Goal: Task Accomplishment & Management: Use online tool/utility

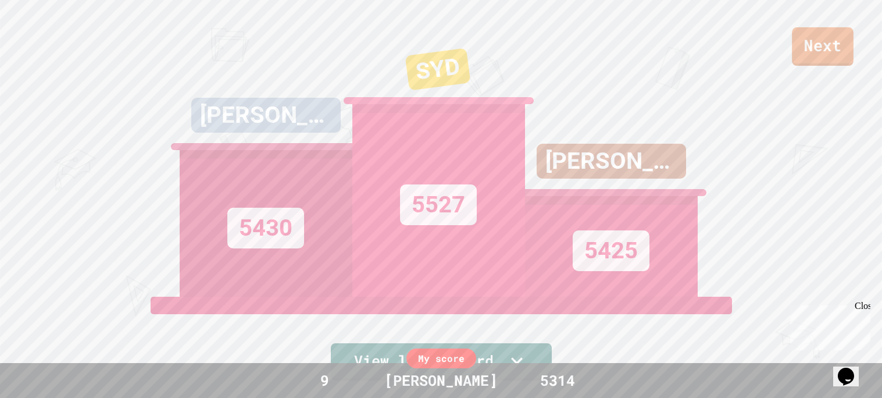
click at [829, 58] on link "Next" at bounding box center [823, 46] width 62 height 38
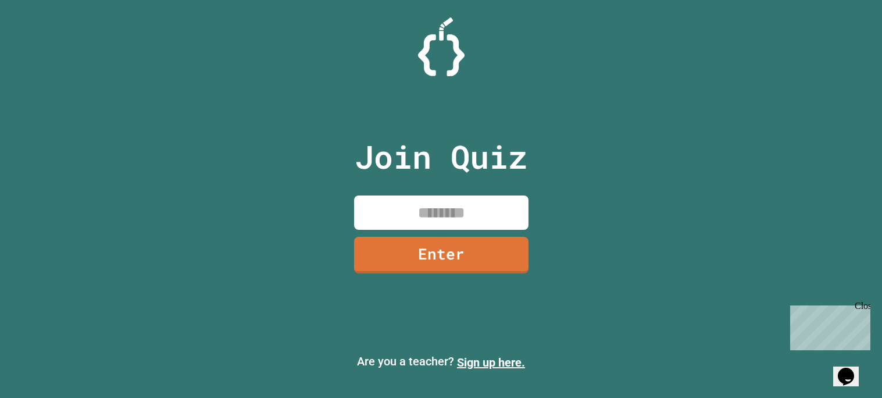
click at [438, 204] on input at bounding box center [441, 212] width 174 height 34
type input "********"
click at [448, 263] on link "Enter" at bounding box center [440, 254] width 177 height 38
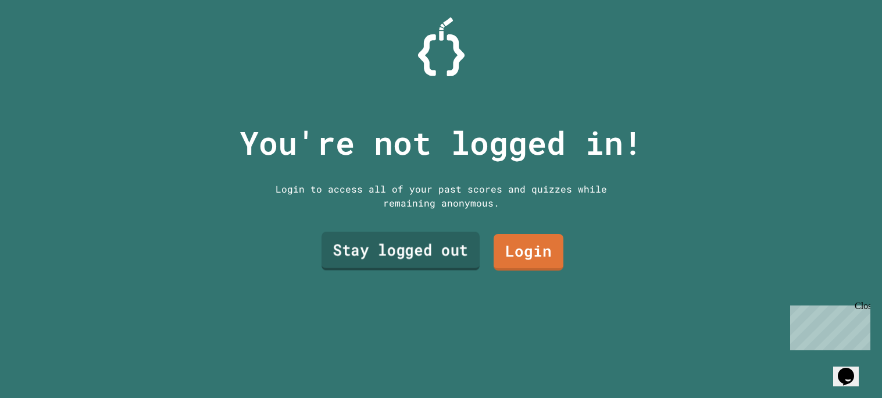
click at [432, 243] on link "Stay logged out" at bounding box center [400, 250] width 158 height 38
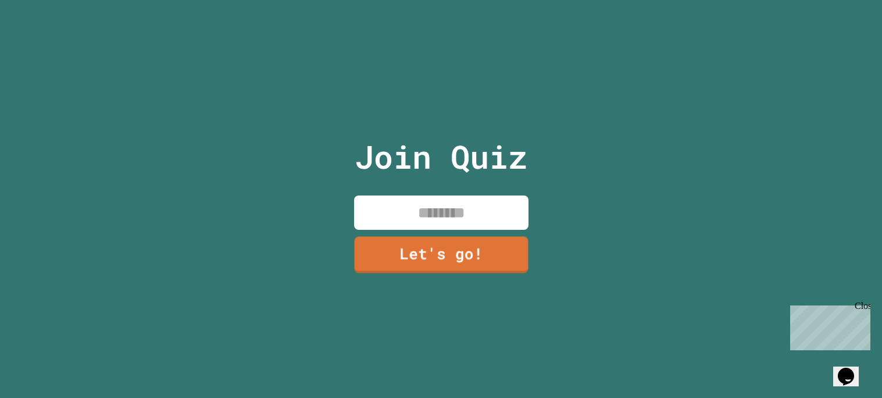
click at [477, 196] on input at bounding box center [441, 212] width 174 height 34
type input "*****"
click at [447, 243] on link "Let's go!" at bounding box center [440, 254] width 177 height 38
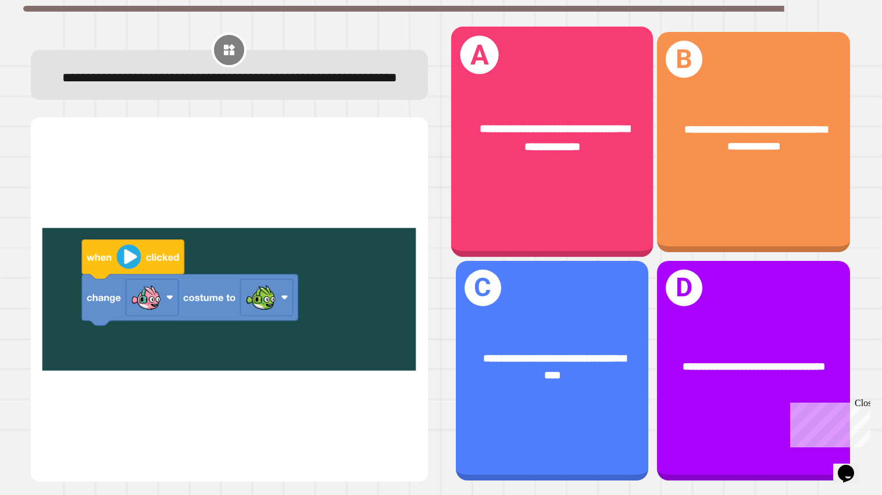
click at [493, 176] on div "**********" at bounding box center [552, 139] width 202 height 80
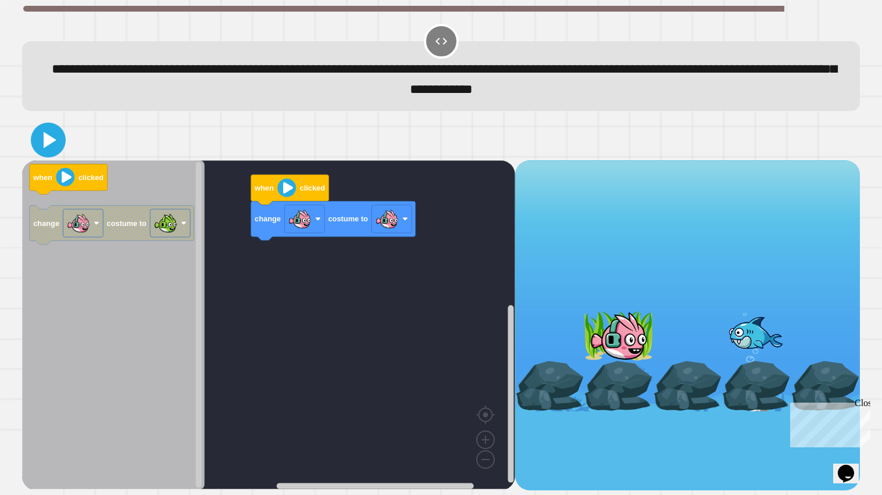
click at [54, 147] on icon at bounding box center [48, 140] width 28 height 28
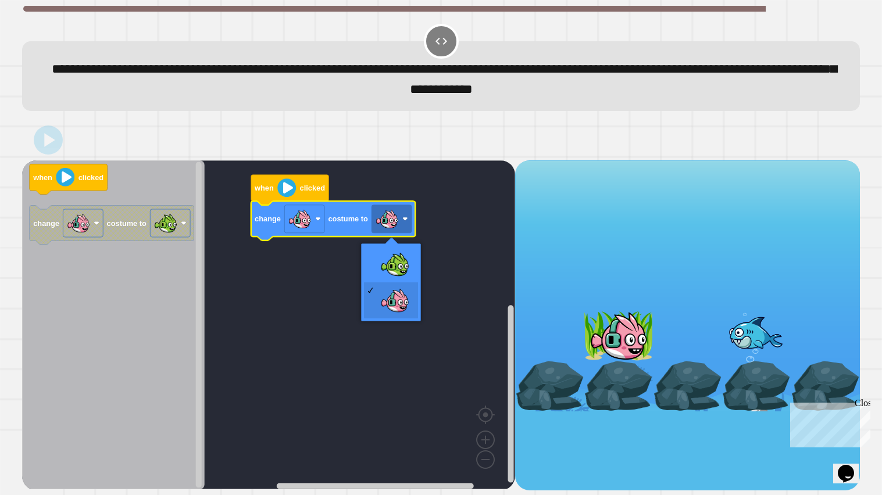
click at [395, 209] on image "Blockly Workspace" at bounding box center [386, 219] width 23 height 23
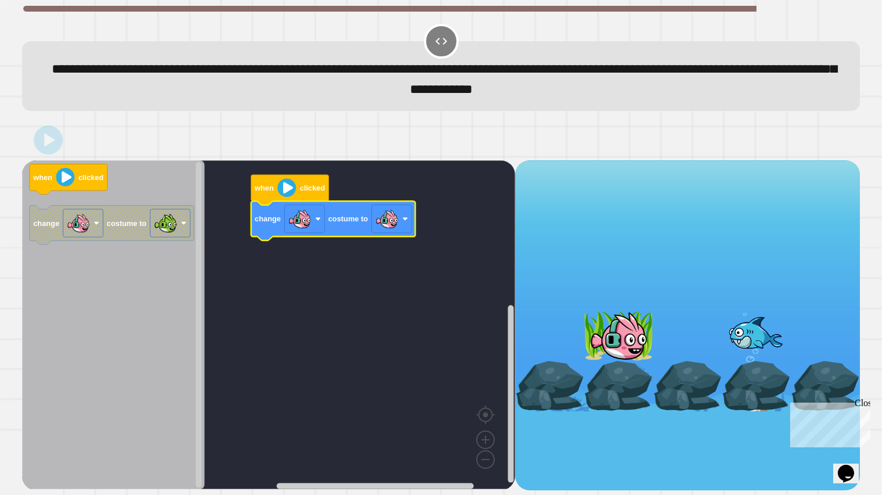
click at [395, 209] on image "Blockly Workspace" at bounding box center [386, 219] width 23 height 23
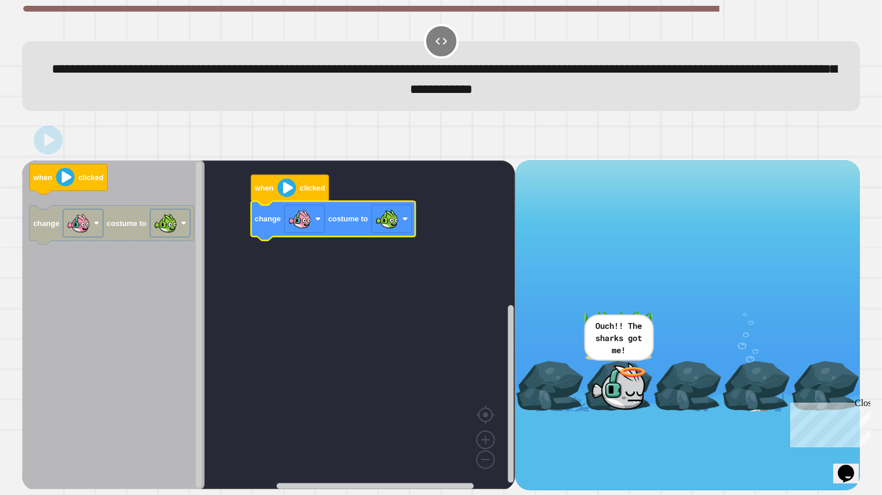
click at [47, 147] on icon at bounding box center [49, 140] width 10 height 13
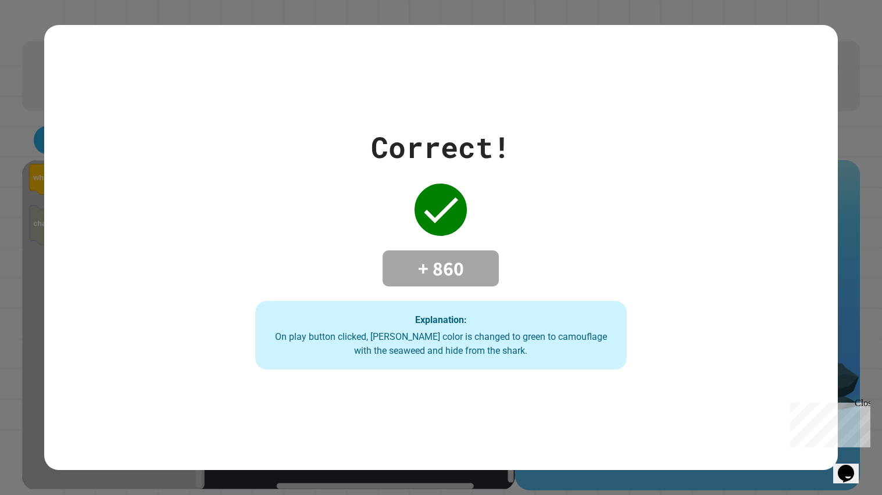
click at [865, 397] on div "Close" at bounding box center [862, 405] width 15 height 15
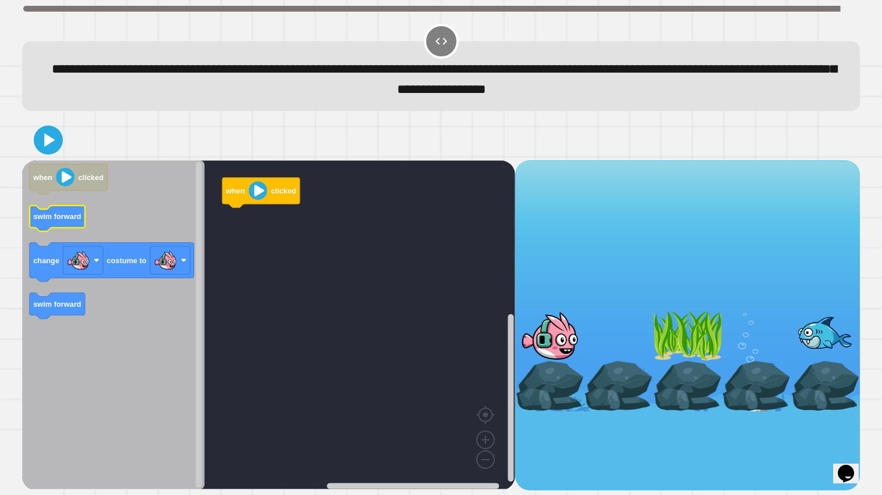
click at [60, 221] on text "swim forward" at bounding box center [57, 217] width 48 height 9
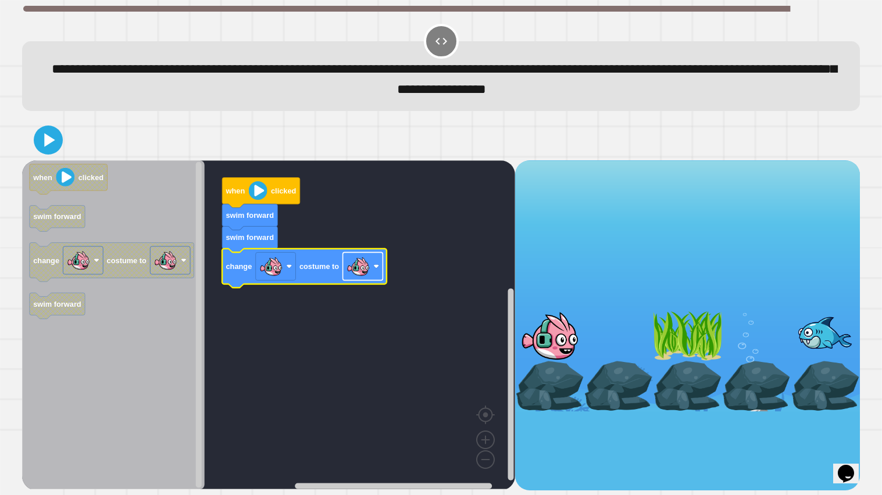
click at [362, 267] on image "Blockly Workspace" at bounding box center [358, 266] width 23 height 23
click at [53, 140] on icon at bounding box center [50, 141] width 12 height 16
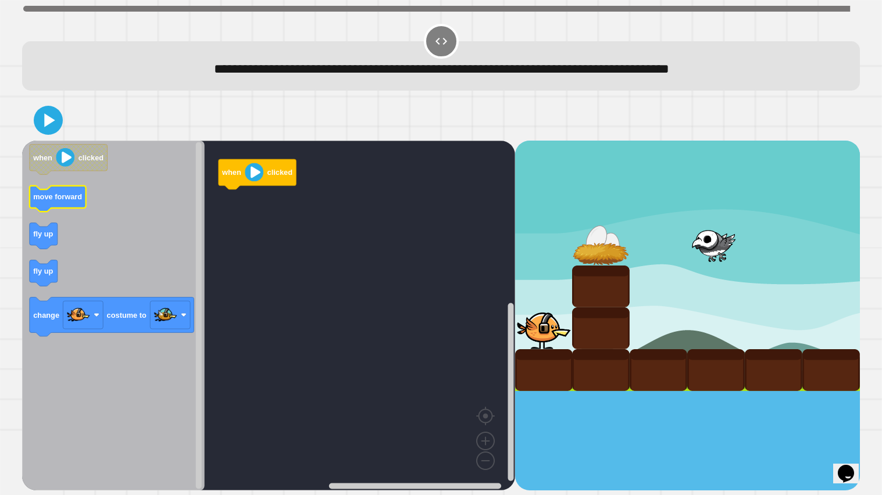
click at [55, 204] on icon "Blockly Workspace" at bounding box center [58, 199] width 56 height 26
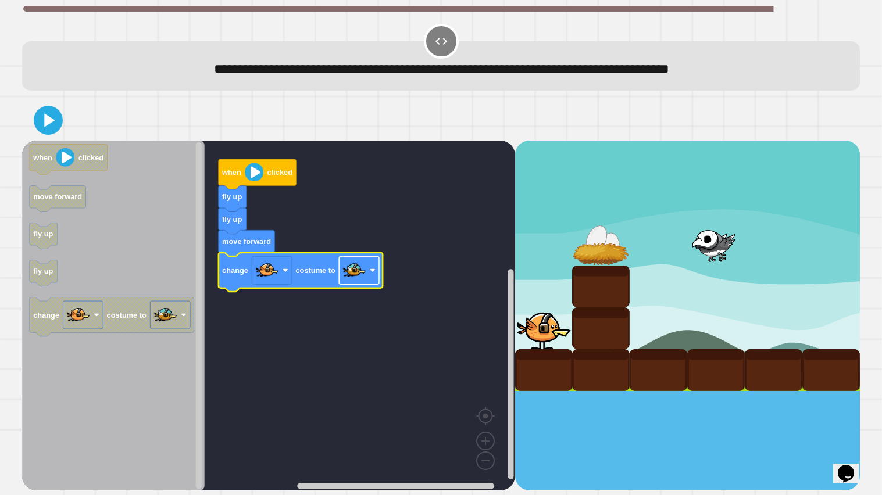
click at [358, 268] on image "Blockly Workspace" at bounding box center [354, 270] width 23 height 23
click at [54, 123] on icon at bounding box center [48, 120] width 28 height 28
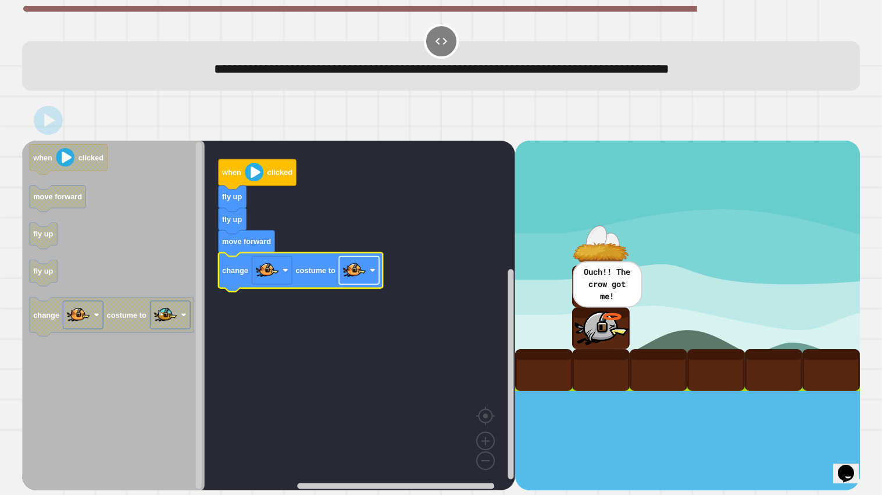
click at [358, 268] on image "Blockly Workspace" at bounding box center [354, 270] width 23 height 23
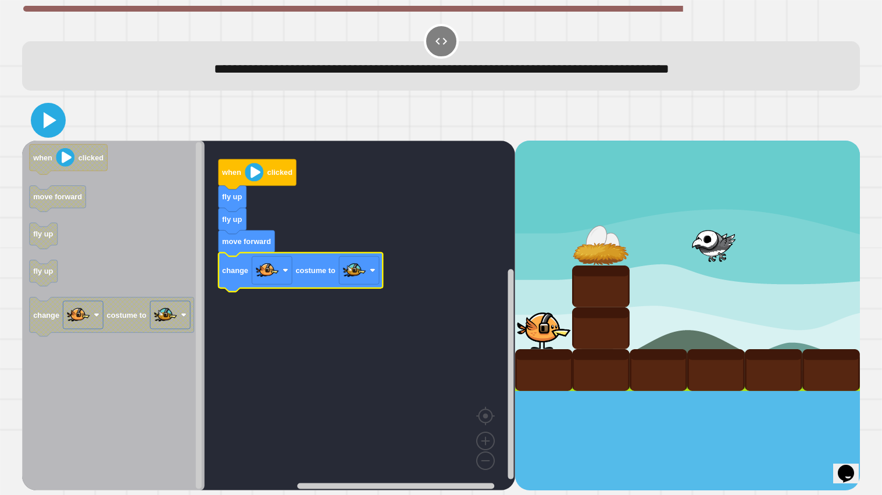
click at [40, 122] on icon at bounding box center [48, 120] width 28 height 28
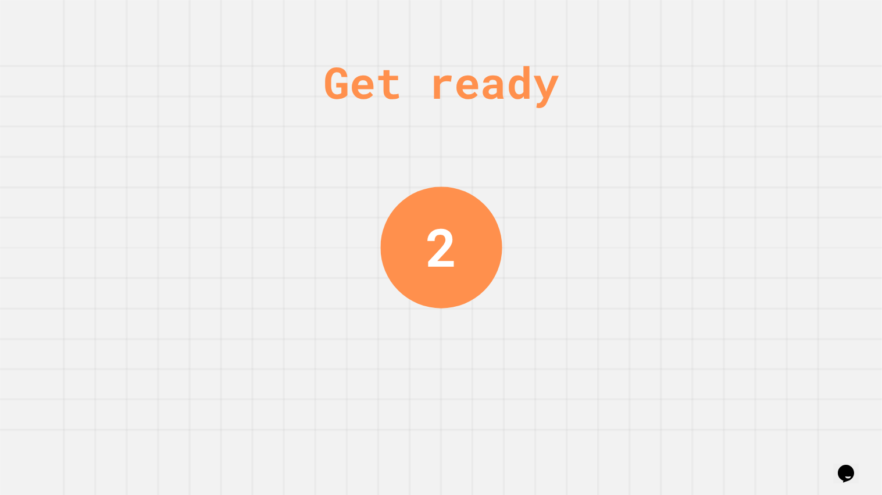
click at [332, 135] on div "Get ready 2" at bounding box center [441, 247] width 882 height 495
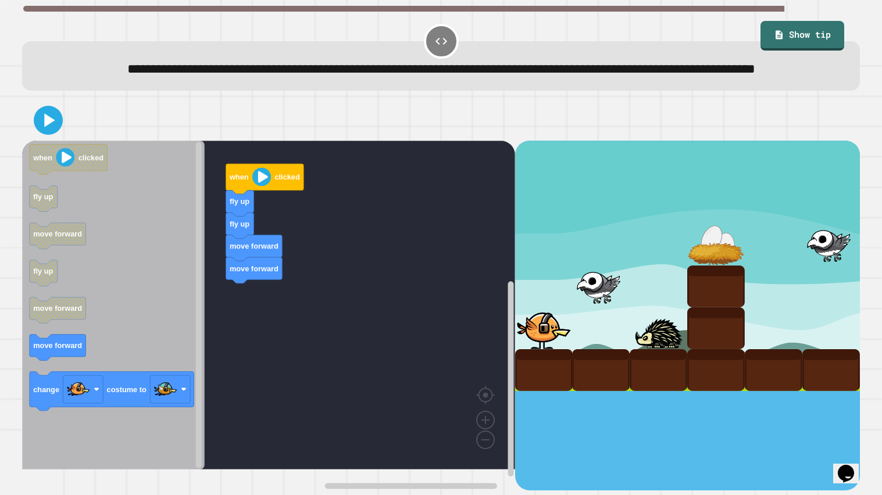
click at [243, 334] on div "when clicked fly up fly up move forward move forward when clicked fly up move f…" at bounding box center [268, 316] width 493 height 351
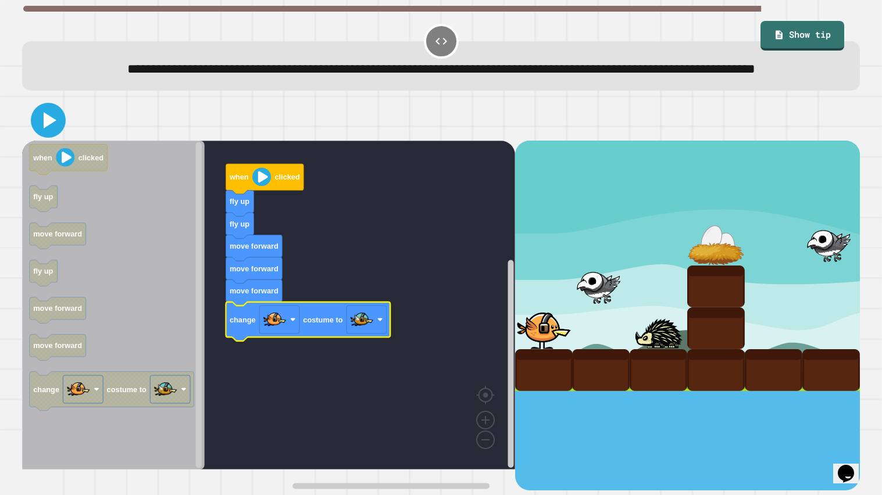
click at [37, 130] on icon at bounding box center [48, 120] width 28 height 28
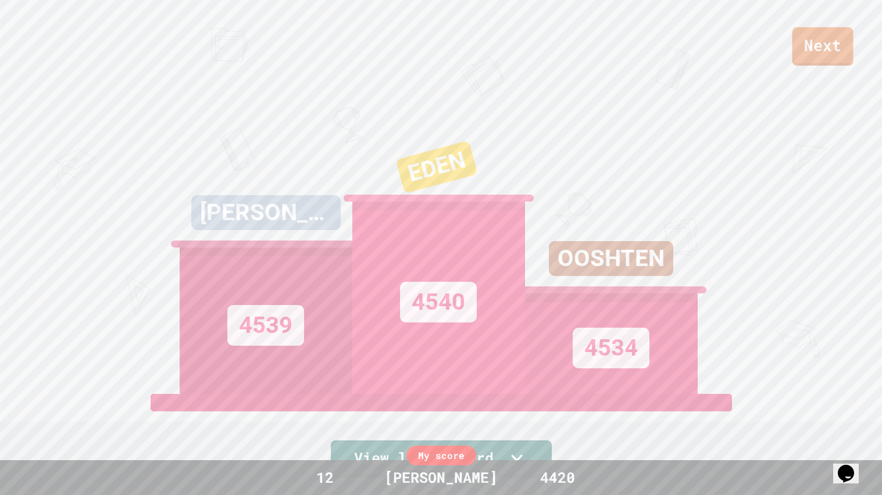
click at [811, 35] on link "Next" at bounding box center [823, 46] width 61 height 38
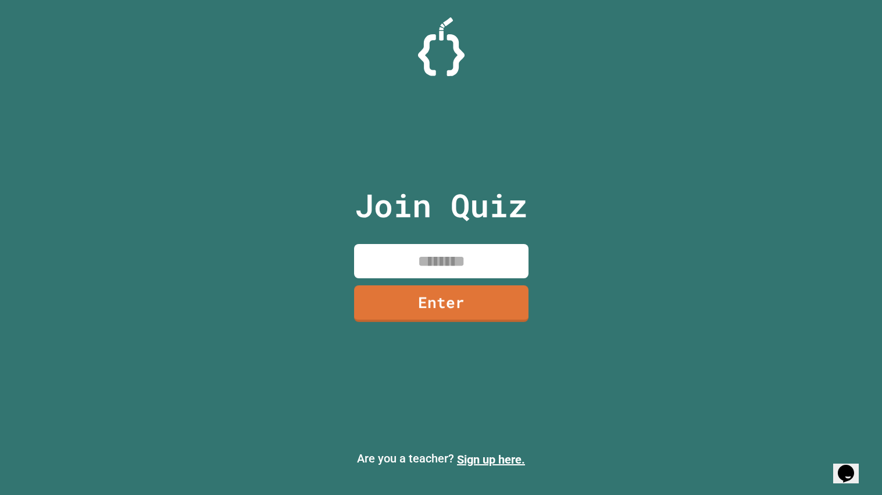
click at [462, 269] on input at bounding box center [441, 261] width 174 height 34
type input "********"
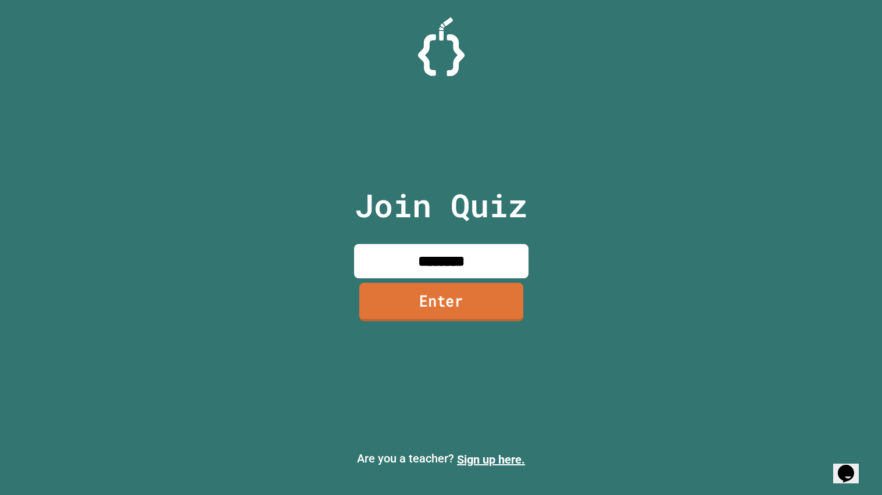
click at [488, 311] on link "Enter" at bounding box center [441, 302] width 164 height 38
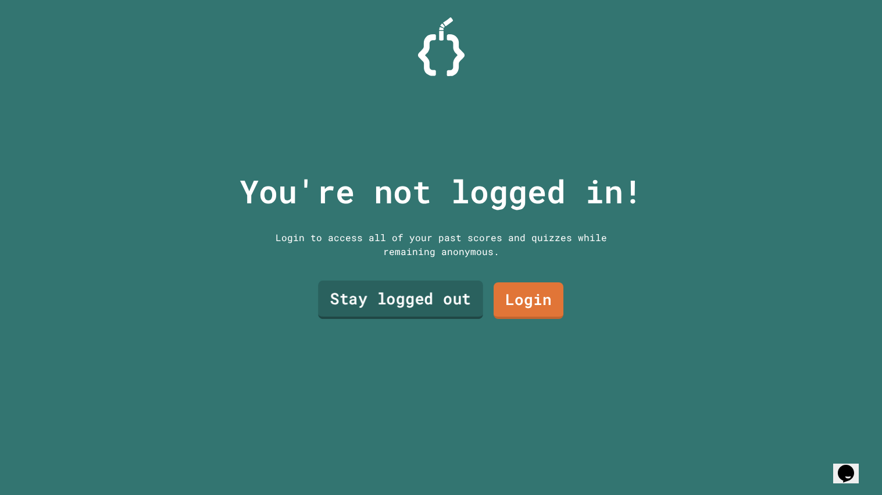
click at [361, 318] on link "Stay logged out" at bounding box center [400, 300] width 165 height 38
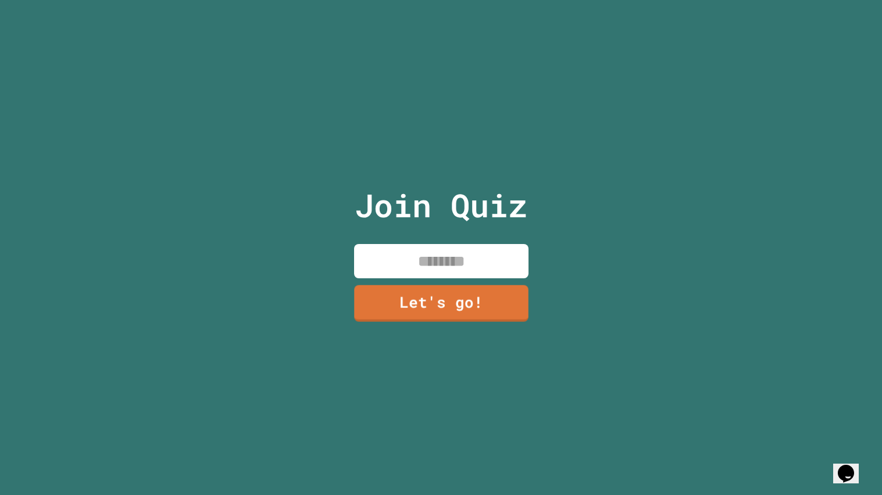
click at [423, 262] on input at bounding box center [441, 261] width 174 height 34
type input "*****"
click at [400, 316] on link "Let's go!" at bounding box center [440, 303] width 177 height 38
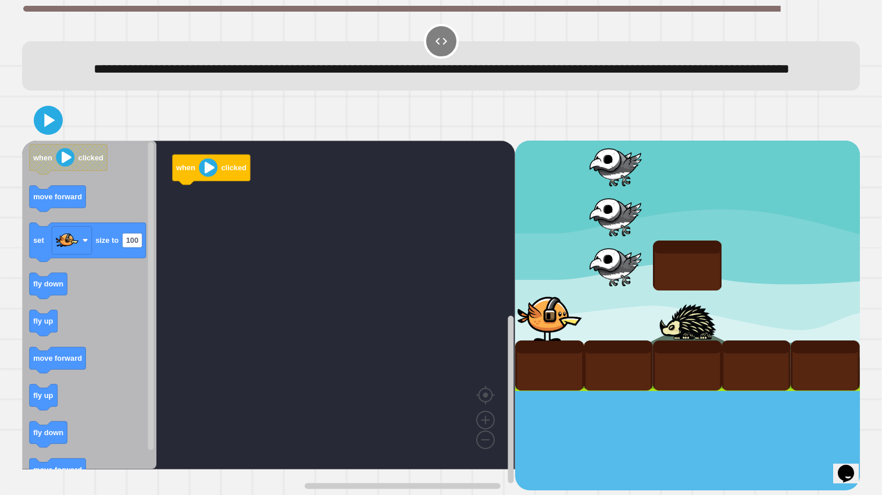
click at [77, 315] on icon "Blockly Workspace" at bounding box center [89, 305] width 134 height 329
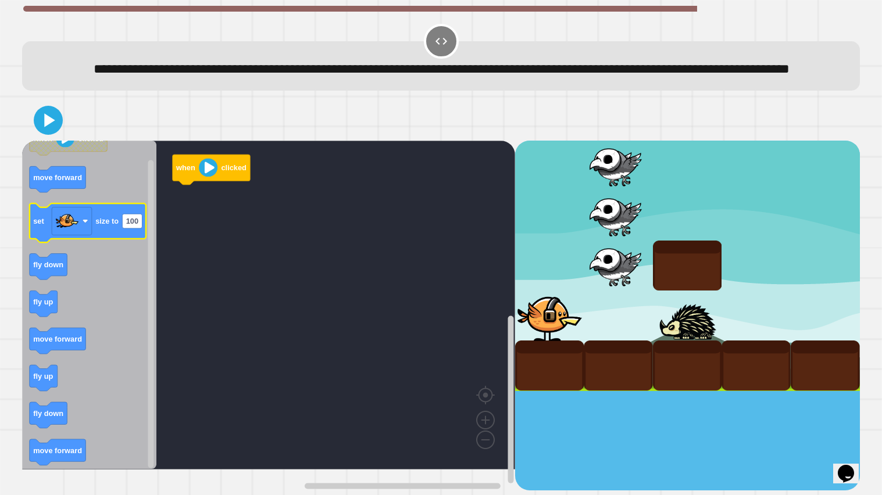
click at [93, 243] on icon "Blockly Workspace" at bounding box center [88, 223] width 116 height 39
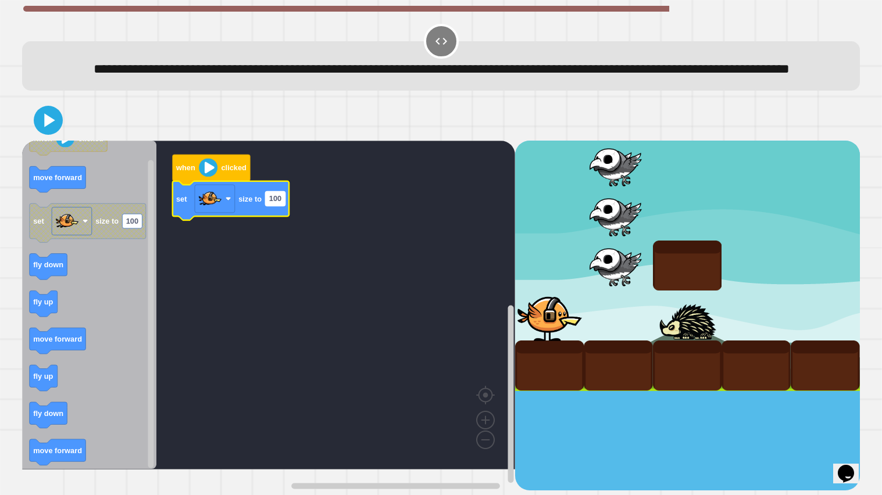
click at [280, 203] on text "100" at bounding box center [275, 198] width 12 height 9
type input "*"
click at [176, 305] on rect "Blockly Workspace" at bounding box center [268, 305] width 493 height 329
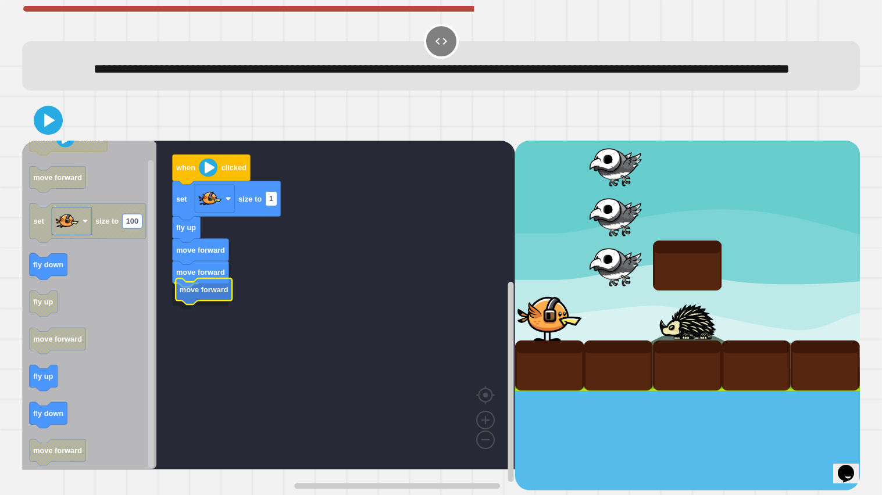
click at [202, 294] on text "move forward" at bounding box center [204, 289] width 49 height 9
click at [51, 134] on icon at bounding box center [48, 120] width 28 height 28
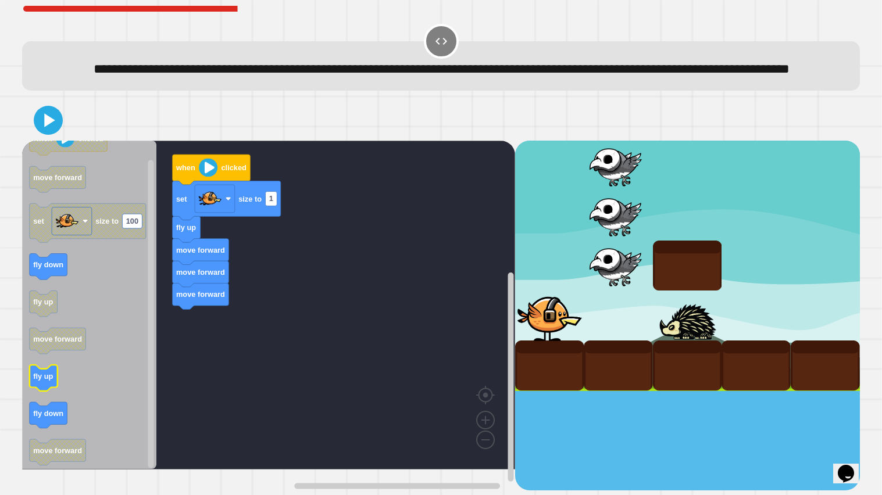
click at [49, 391] on icon "Blockly Workspace" at bounding box center [44, 378] width 28 height 26
click at [130, 363] on div "when clicked set size to 1 fly up move forward move forward move forward when c…" at bounding box center [268, 316] width 493 height 351
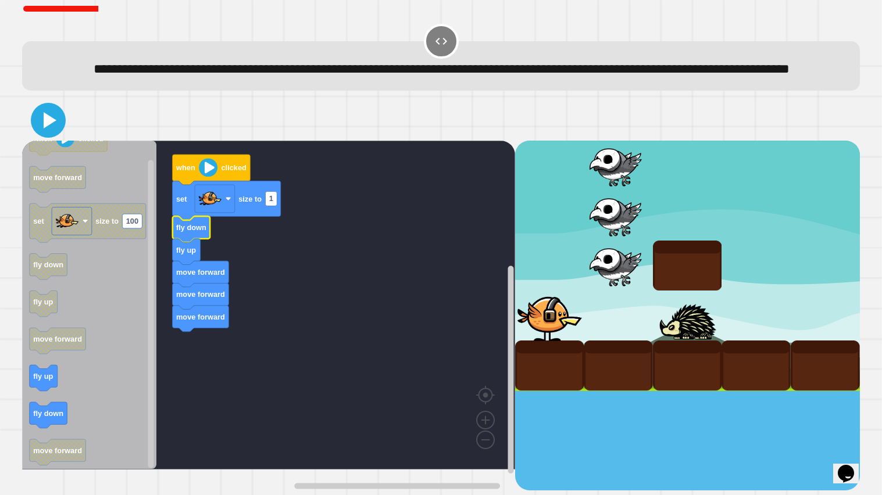
click at [44, 129] on icon at bounding box center [50, 120] width 13 height 16
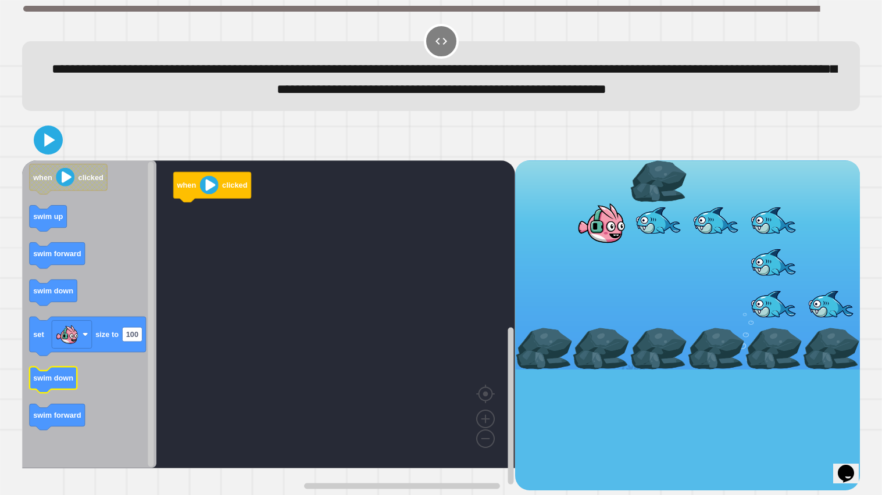
click at [59, 383] on text "swim down" at bounding box center [53, 379] width 40 height 9
click at [216, 229] on text "swim down" at bounding box center [212, 224] width 40 height 9
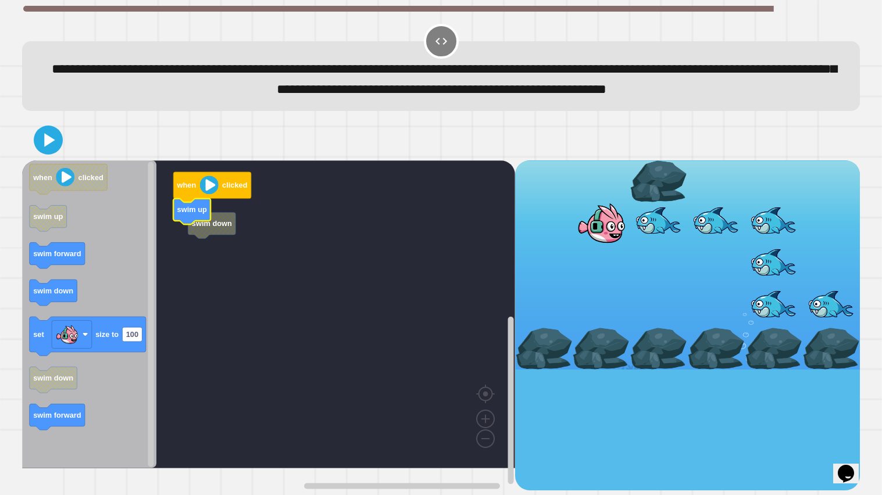
click at [196, 215] on text "swim up" at bounding box center [192, 210] width 30 height 9
click at [40, 154] on icon at bounding box center [48, 140] width 28 height 28
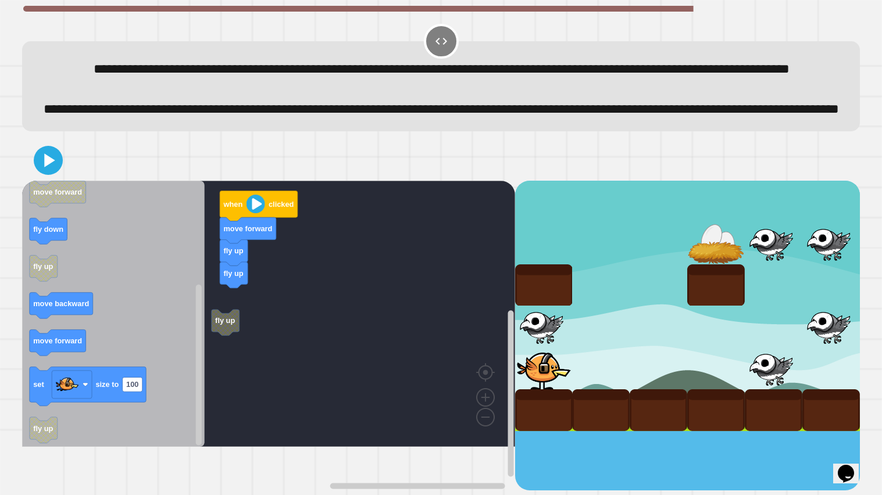
click at [158, 350] on icon "Blockly Workspace" at bounding box center [113, 314] width 183 height 266
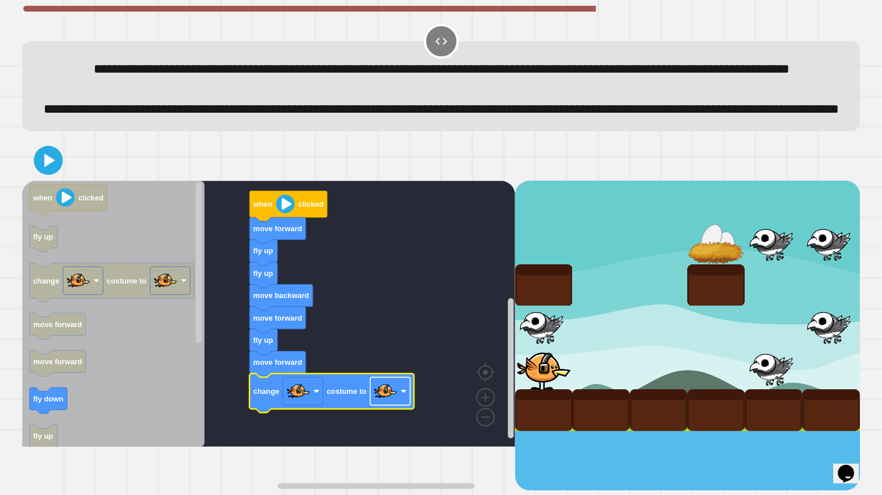
click at [381, 397] on image "Blockly Workspace" at bounding box center [385, 391] width 23 height 23
click at [54, 174] on icon at bounding box center [48, 161] width 28 height 28
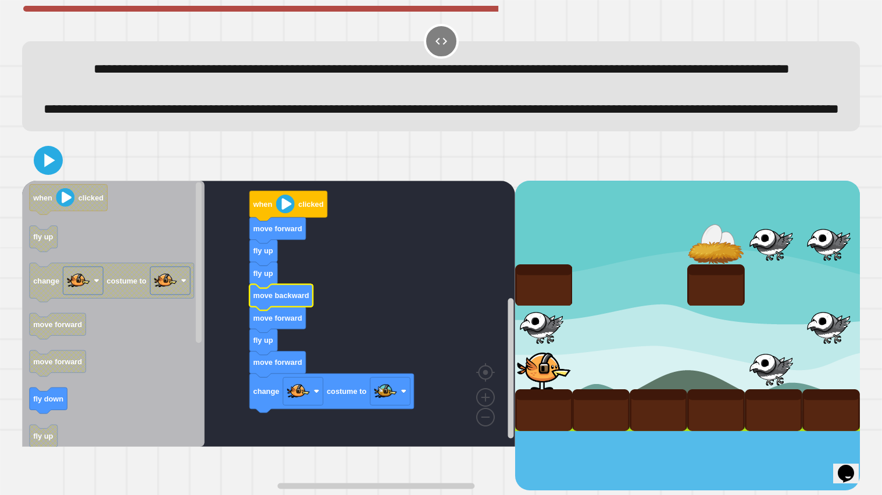
click at [267, 322] on text "move forward" at bounding box center [277, 317] width 49 height 9
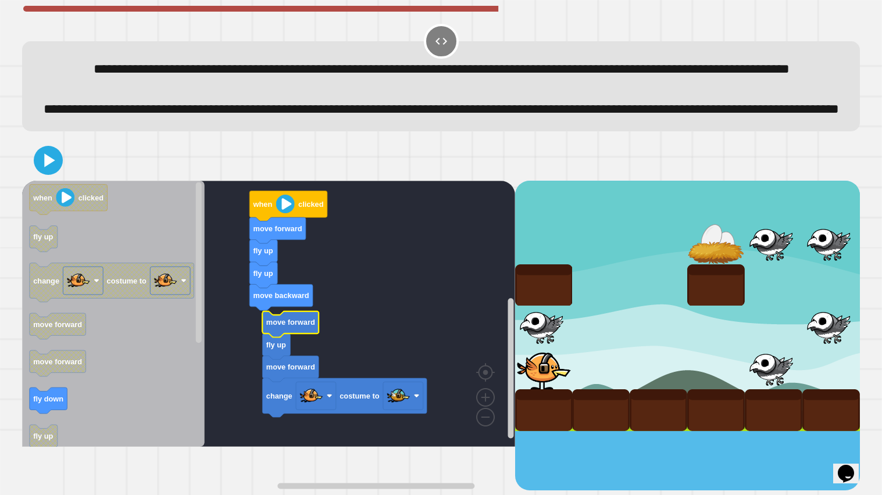
click at [290, 327] on text "move forward" at bounding box center [290, 322] width 49 height 9
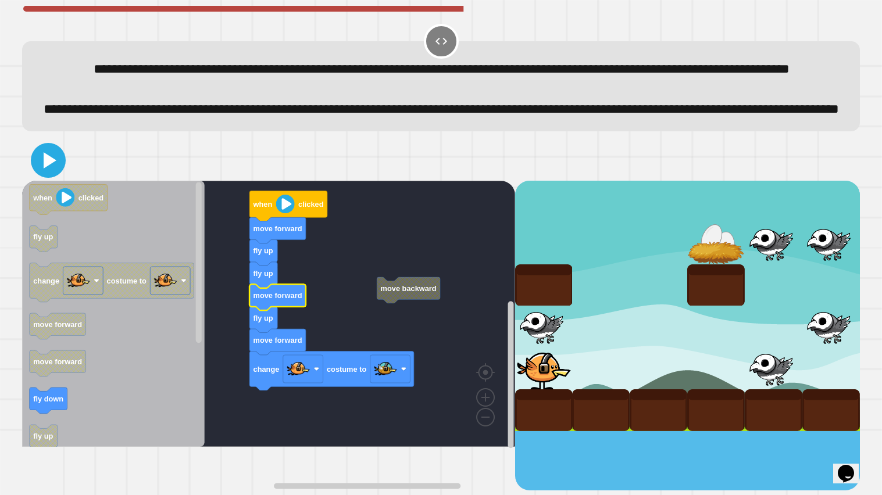
click at [48, 169] on icon at bounding box center [50, 160] width 13 height 16
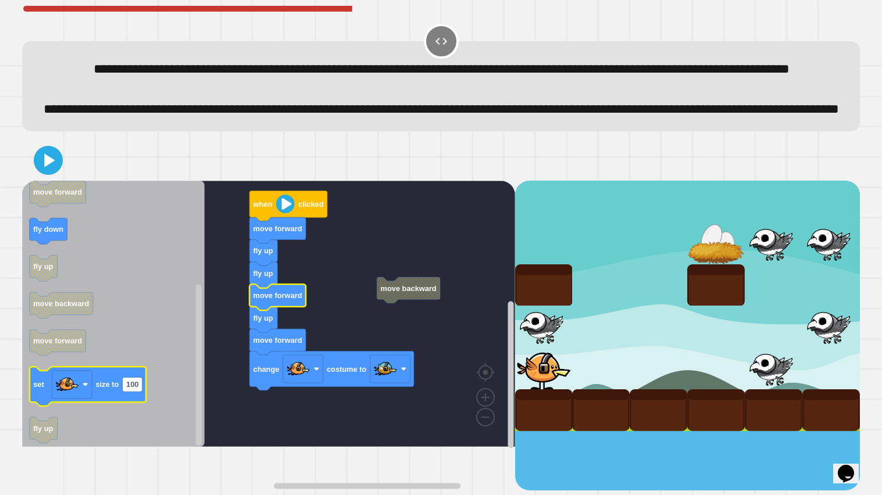
click at [98, 389] on text "size to" at bounding box center [106, 384] width 23 height 9
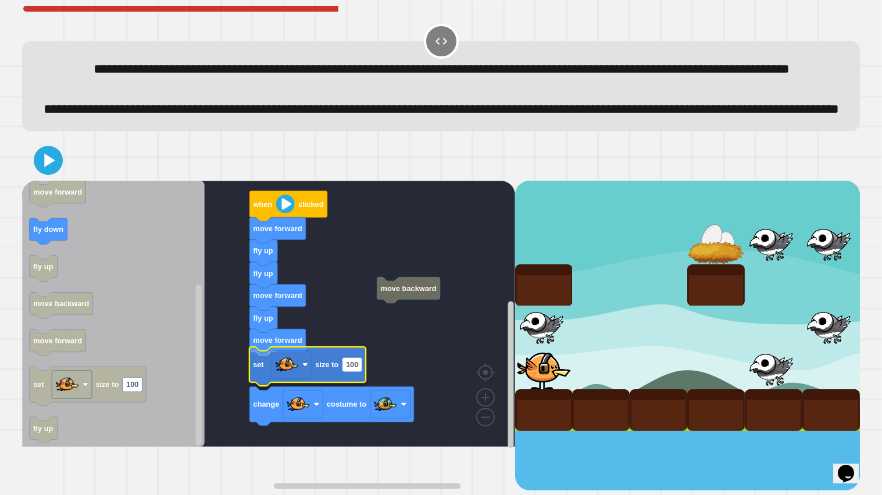
click at [318, 386] on icon "Blockly Workspace" at bounding box center [307, 366] width 116 height 39
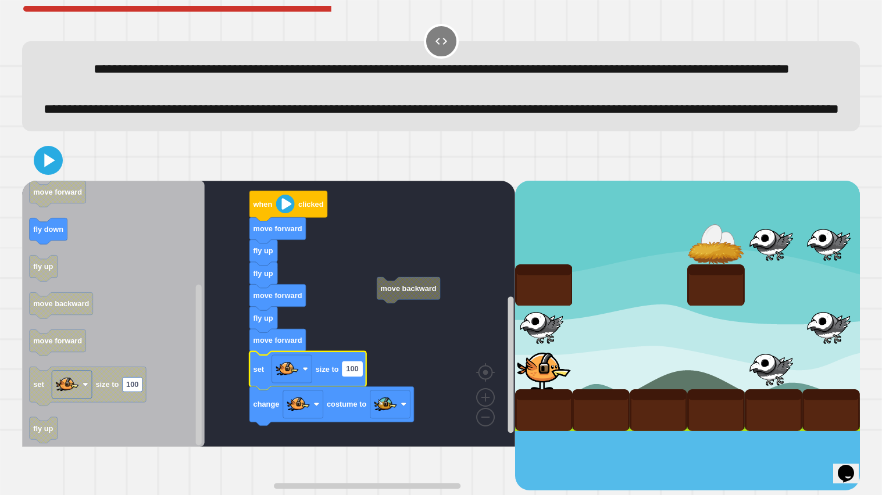
click at [355, 373] on text "100" at bounding box center [352, 369] width 12 height 9
click at [42, 174] on icon at bounding box center [48, 161] width 28 height 28
click at [358, 397] on input "***" at bounding box center [353, 413] width 20 height 15
type input "*"
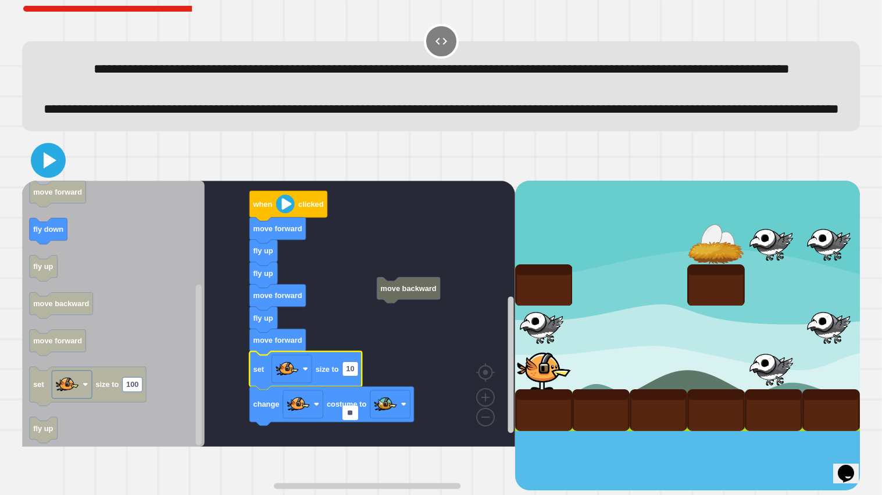
type input "**"
click at [38, 174] on icon at bounding box center [48, 161] width 28 height 28
click at [337, 326] on rect "Blockly Workspace" at bounding box center [268, 314] width 493 height 266
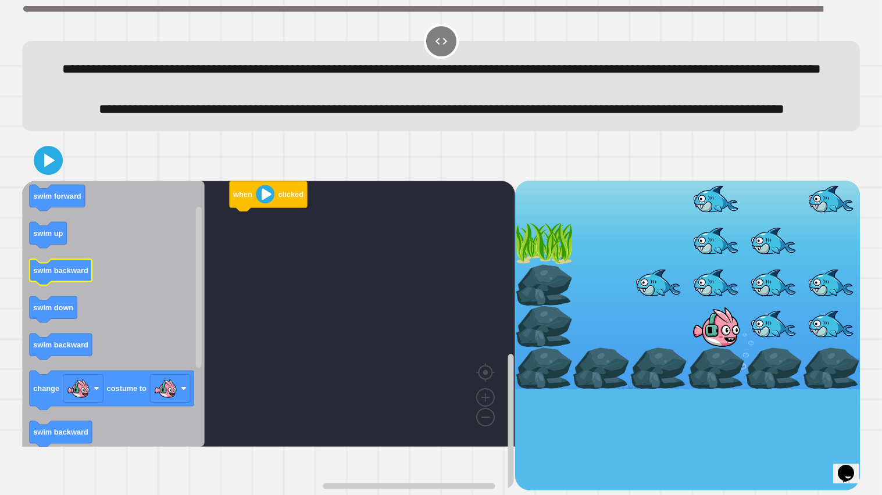
click at [73, 286] on icon "Blockly Workspace" at bounding box center [61, 272] width 62 height 26
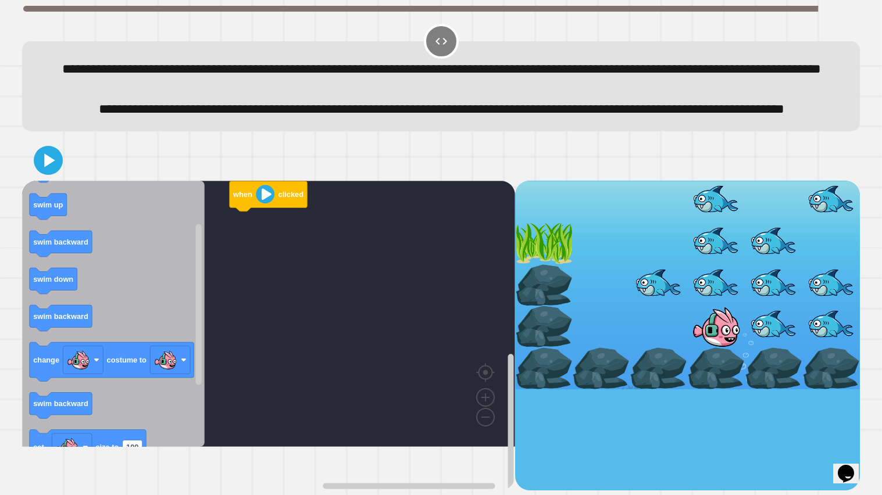
click at [212, 283] on div "when clicked when clicked swim forward swim up swim backward swim down swim bac…" at bounding box center [268, 336] width 493 height 311
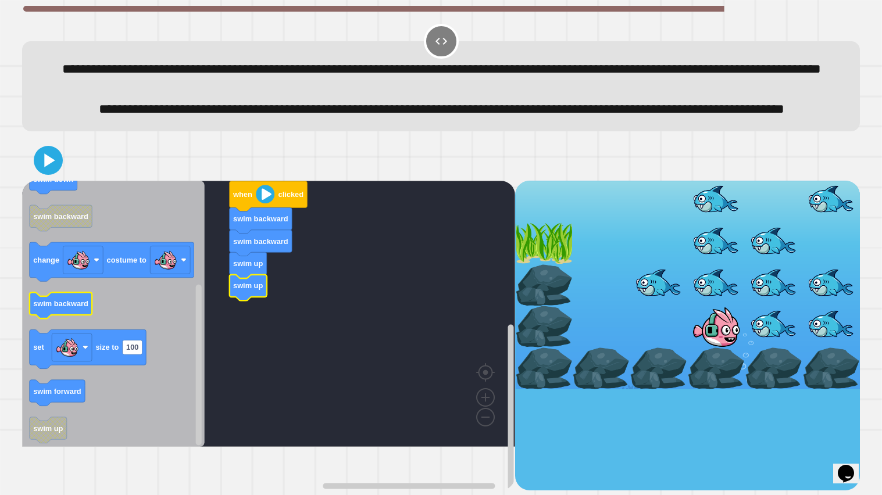
click at [70, 319] on icon "Blockly Workspace" at bounding box center [61, 306] width 62 height 26
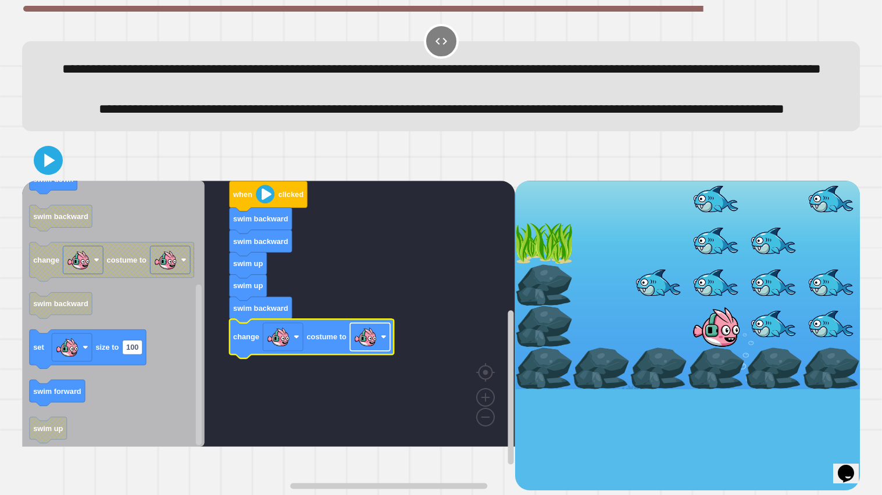
click at [381, 340] on image "Blockly Workspace" at bounding box center [384, 337] width 6 height 6
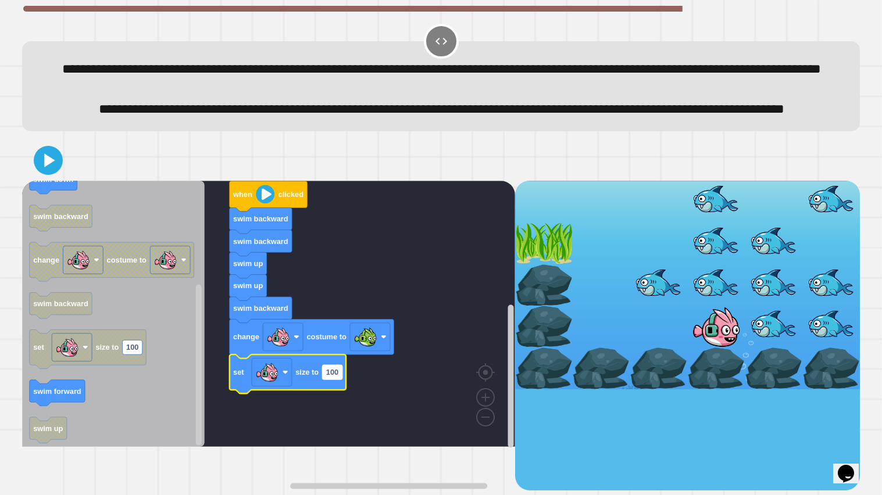
click at [336, 377] on text "100" at bounding box center [332, 372] width 12 height 9
type input "**"
click at [45, 174] on icon at bounding box center [48, 161] width 28 height 28
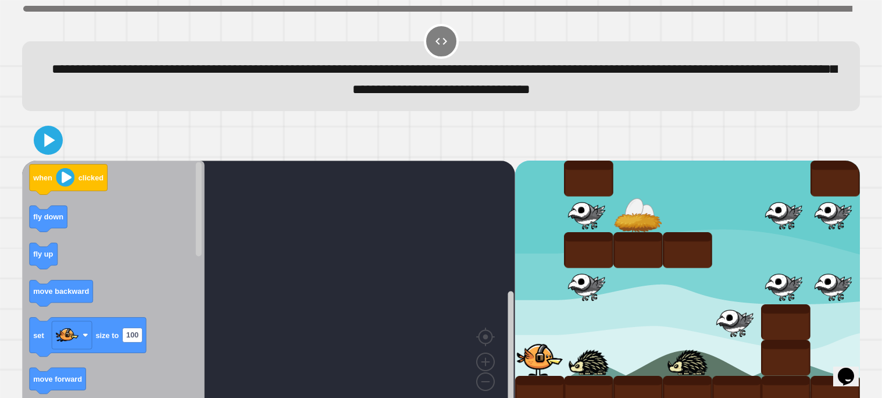
scroll to position [19, 0]
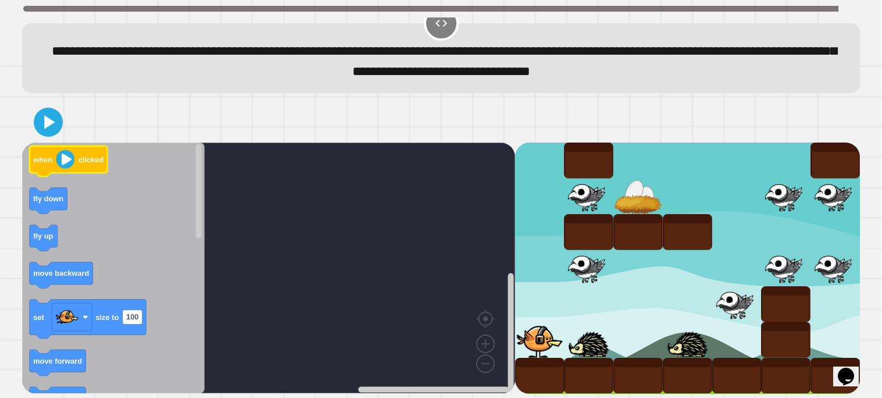
click at [43, 165] on icon "Blockly Workspace" at bounding box center [69, 162] width 78 height 30
click at [177, 193] on icon "Blockly Workspace" at bounding box center [113, 267] width 183 height 251
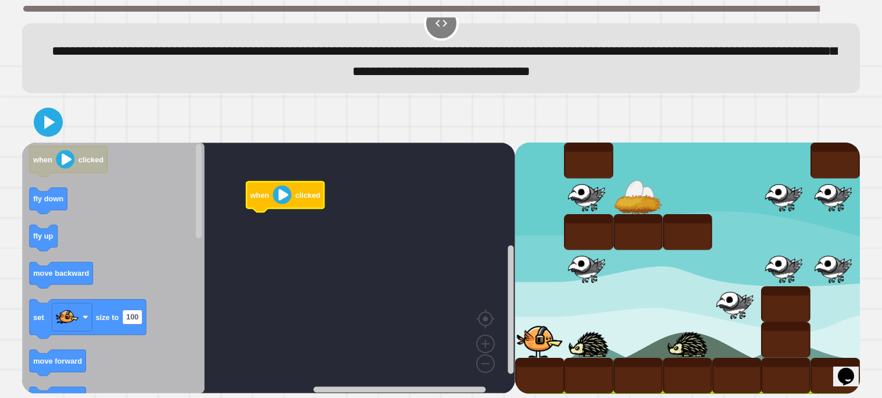
click at [52, 224] on icon "Blockly Workspace" at bounding box center [113, 267] width 183 height 251
click at [47, 229] on icon "Blockly Workspace" at bounding box center [44, 238] width 28 height 26
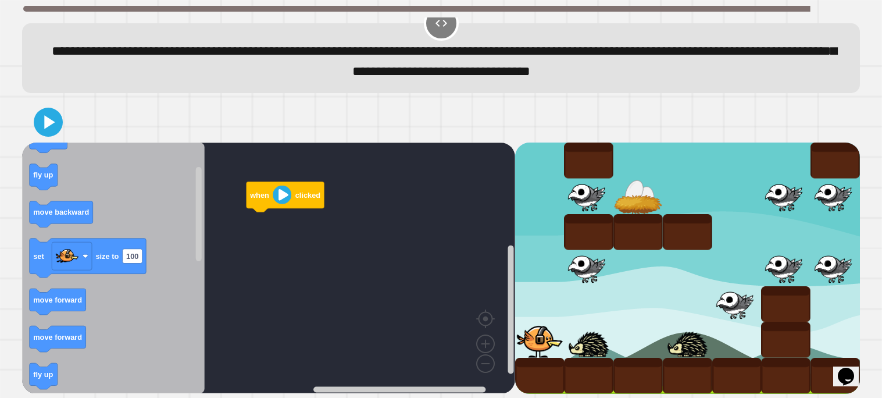
click at [244, 226] on div "when clicked when clicked fly down fly up move backward set size to 100 move fo…" at bounding box center [268, 267] width 493 height 251
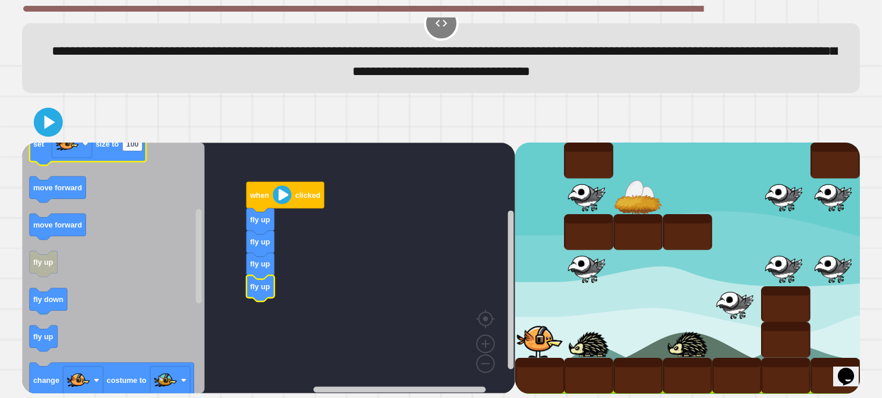
click at [116, 152] on icon "Blockly Workspace" at bounding box center [88, 145] width 116 height 39
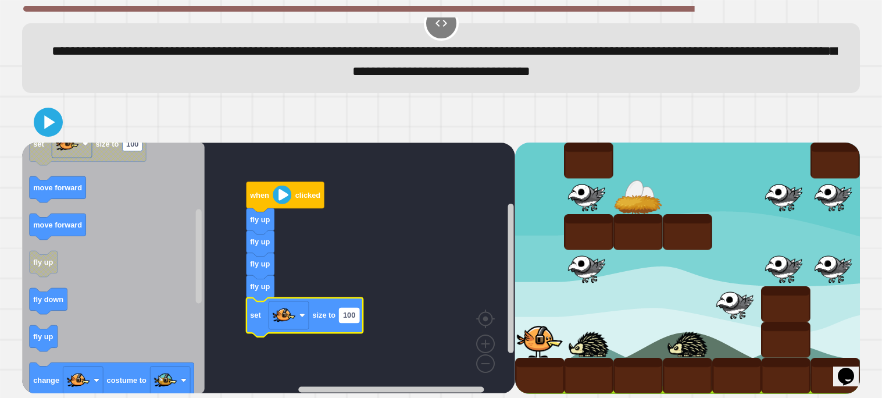
click at [347, 317] on text "100" at bounding box center [349, 315] width 12 height 9
type input "**"
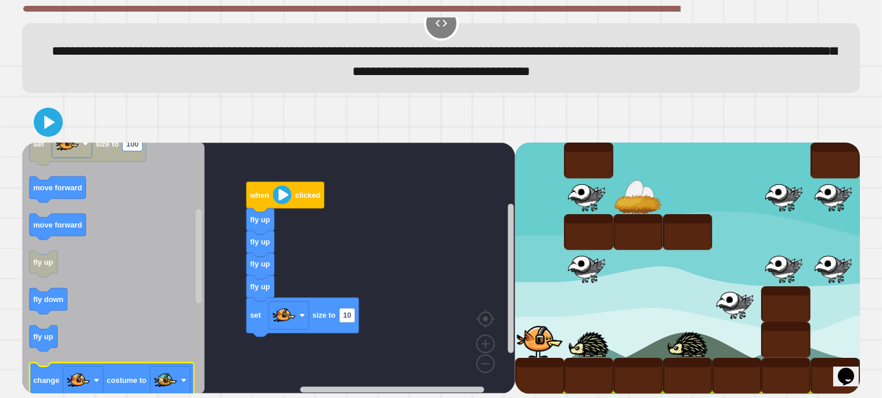
click at [134, 377] on text "costume to" at bounding box center [127, 380] width 40 height 9
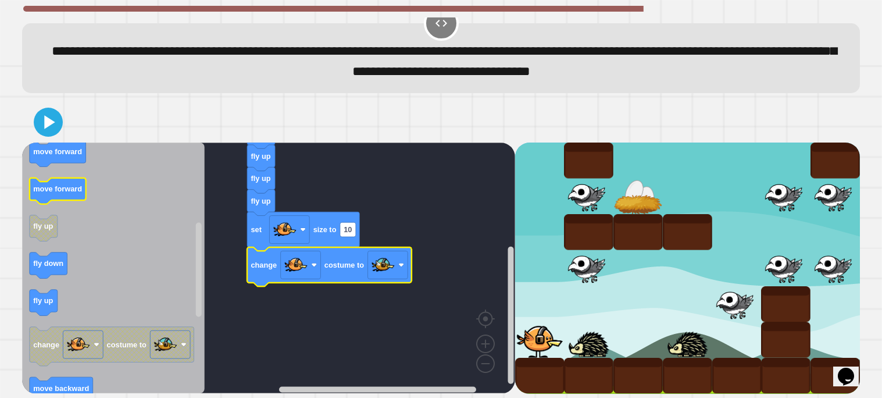
click at [67, 194] on icon "Blockly Workspace" at bounding box center [58, 191] width 56 height 26
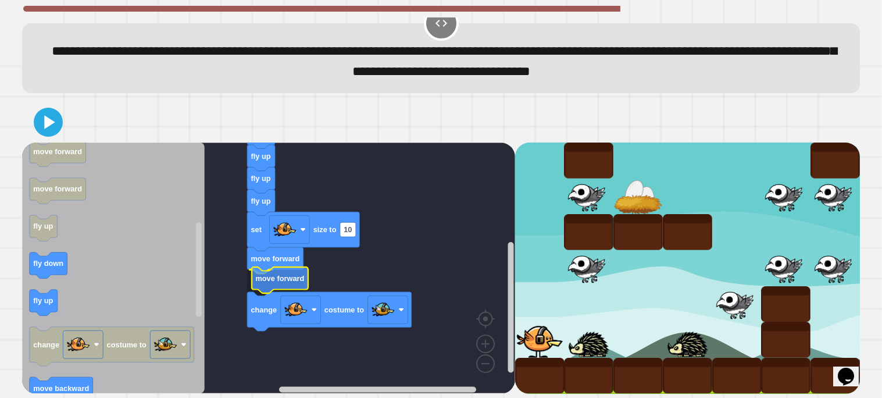
click at [279, 287] on icon "Blockly Workspace" at bounding box center [280, 280] width 56 height 26
click at [56, 123] on icon at bounding box center [48, 122] width 28 height 28
click at [344, 228] on text "10" at bounding box center [348, 229] width 8 height 9
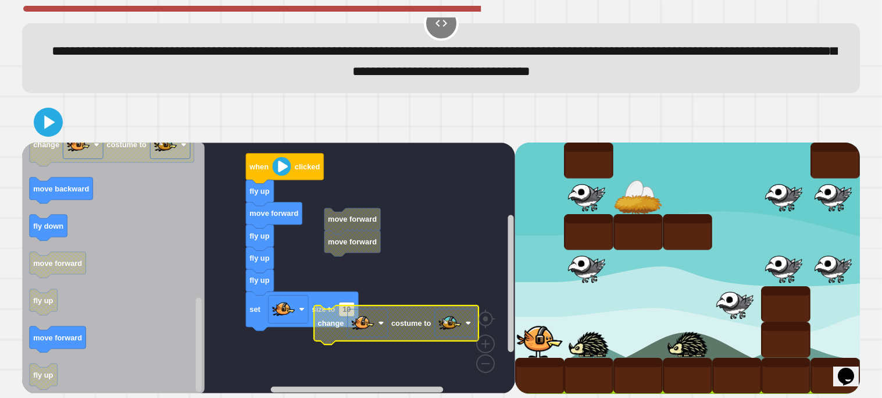
click at [331, 317] on icon "Blockly Workspace" at bounding box center [396, 324] width 165 height 39
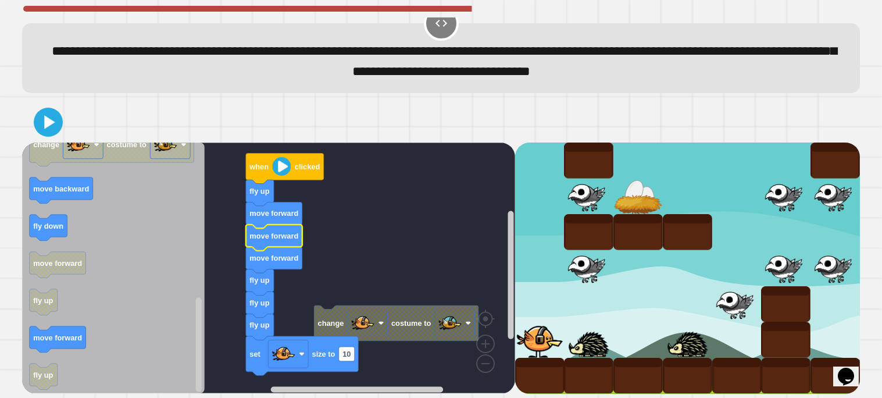
click at [265, 228] on g "move forward move forward fly up fly up fly up set size to 10" at bounding box center [302, 299] width 112 height 151
click at [172, 368] on div "change costume to when clicked fly up move forward move forward move forward fl…" at bounding box center [268, 267] width 493 height 251
click at [83, 337] on icon "Blockly Workspace" at bounding box center [58, 339] width 56 height 26
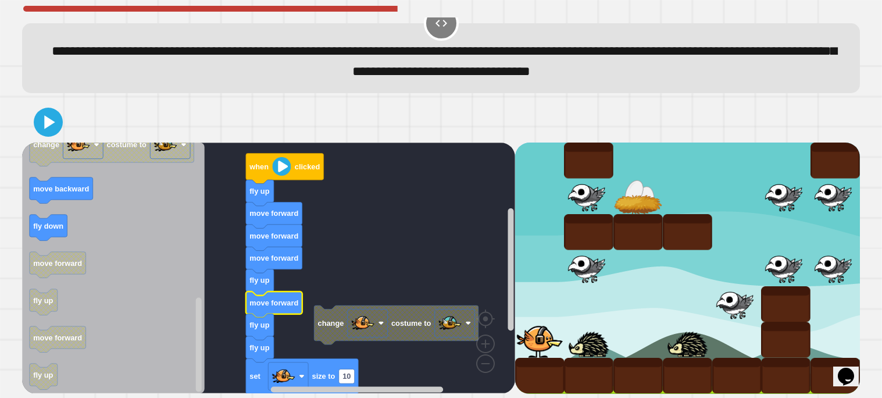
click at [297, 295] on icon "Blockly Workspace" at bounding box center [274, 304] width 56 height 26
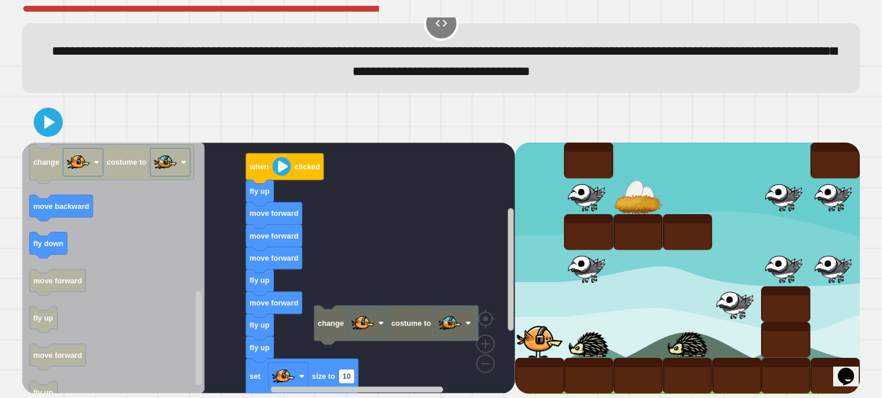
click at [204, 291] on icon "Blockly Workspace" at bounding box center [113, 267] width 183 height 251
click at [65, 212] on icon "Blockly Workspace" at bounding box center [61, 208] width 63 height 26
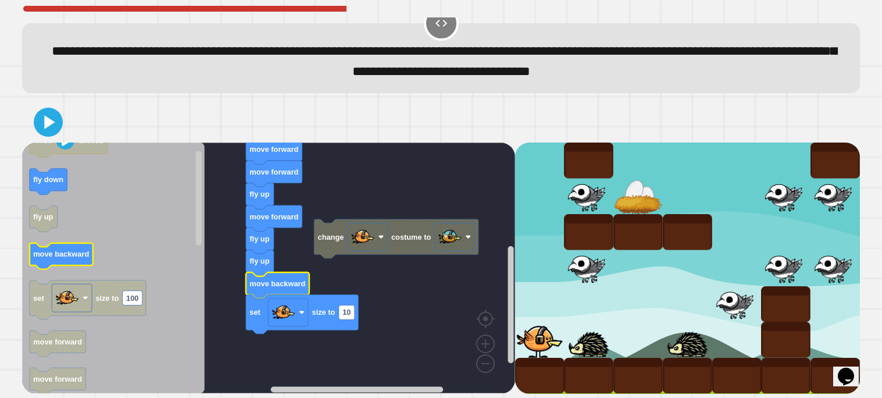
click at [60, 253] on text "move backward" at bounding box center [61, 254] width 56 height 9
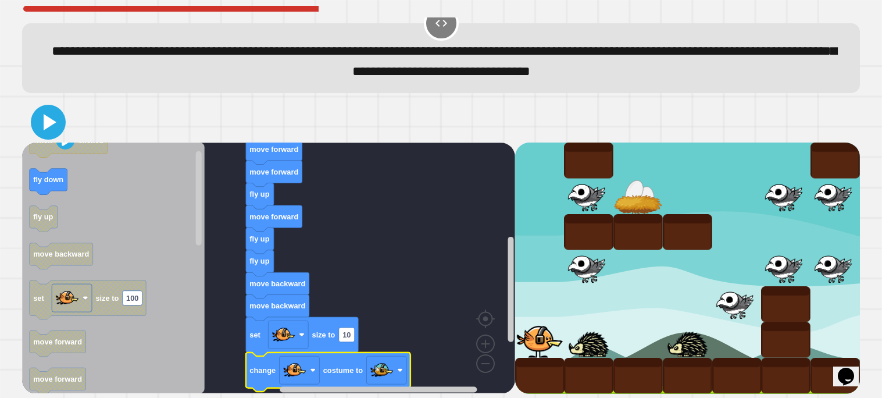
click at [52, 121] on icon at bounding box center [50, 122] width 13 height 16
